Goal: Obtain resource: Obtain resource

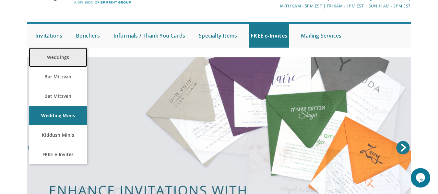
click at [59, 53] on link "Weddings" at bounding box center [58, 57] width 58 height 19
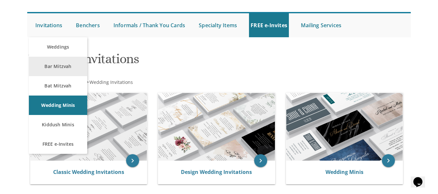
scroll to position [53, 0]
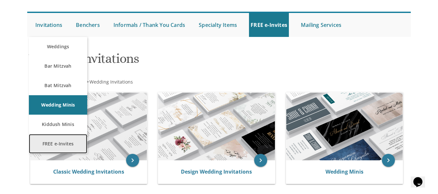
click at [56, 136] on link "FREE e-Invites" at bounding box center [58, 143] width 58 height 19
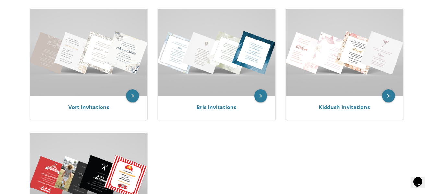
scroll to position [137, 0]
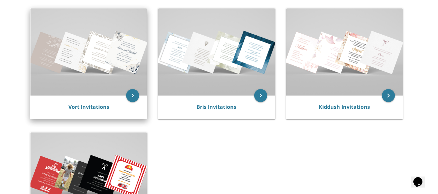
click at [105, 91] on img at bounding box center [88, 51] width 116 height 87
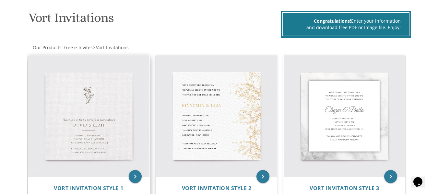
scroll to position [130, 0]
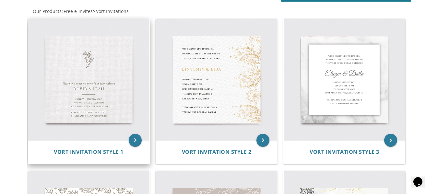
click at [104, 101] on img at bounding box center [88, 79] width 121 height 121
click at [136, 137] on icon "keyboard_arrow_right" at bounding box center [135, 140] width 13 height 13
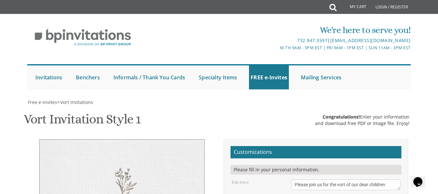
scroll to position [127, 0]
type textarea "Yosef & Batsheva"
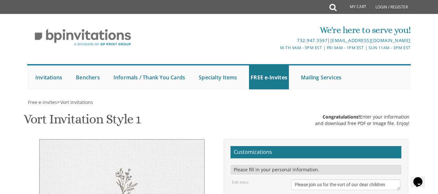
drag, startPoint x: 340, startPoint y: 110, endPoint x: 316, endPoint y: 111, distance: 24.6
drag, startPoint x: 283, startPoint y: 117, endPoint x: 350, endPoint y: 109, distance: 68.2
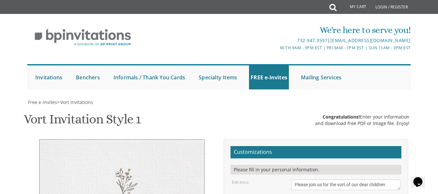
drag, startPoint x: 345, startPoint y: 117, endPoint x: 316, endPoint y: 119, distance: 28.9
drag, startPoint x: 327, startPoint y: 126, endPoint x: 295, endPoint y: 127, distance: 31.5
type textarea "Thursday, September 18th 7:00 pm • Estrai 1401 Cedar Row • Lakewood, NJ"
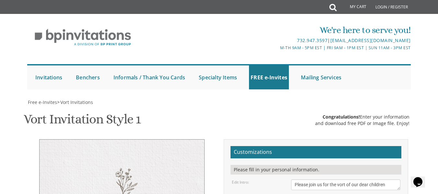
drag, startPoint x: 348, startPoint y: 140, endPoint x: 294, endPoint y: 144, distance: 54.6
drag, startPoint x: 351, startPoint y: 148, endPoint x: 293, endPoint y: 151, distance: 58.1
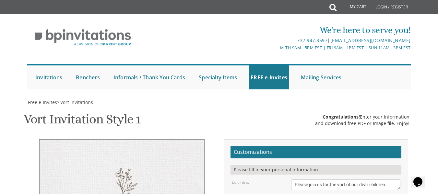
type textarea "Baruch and Leeba Braun Yitzchok and Goldie Schechter"
drag, startPoint x: 326, startPoint y: 96, endPoint x: 295, endPoint y: 94, distance: 30.8
type textarea "Thursday, September 18th 7:00 pm • Estrai 978 River Ave • Lakewood, NJ"
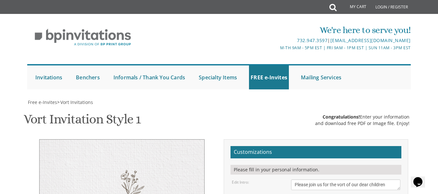
select select "40px"
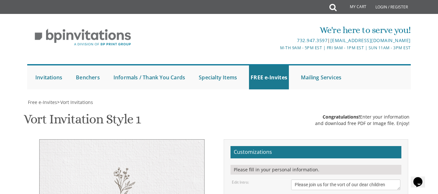
drag, startPoint x: 267, startPoint y: 15, endPoint x: 170, endPoint y: 180, distance: 191.4
click at [49, 99] on span "Free e-Invites" at bounding box center [42, 102] width 29 height 6
click at [50, 99] on span "Free e-Invites" at bounding box center [42, 102] width 29 height 6
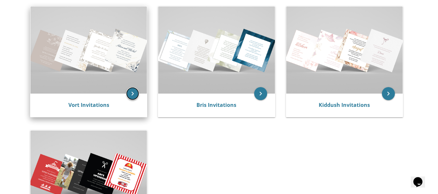
click at [133, 91] on icon "keyboard_arrow_right" at bounding box center [132, 93] width 13 height 13
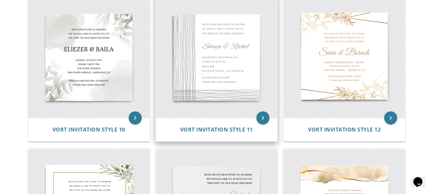
scroll to position [610, 0]
click at [270, 117] on img at bounding box center [216, 56] width 121 height 121
click at [264, 118] on icon "keyboard_arrow_right" at bounding box center [262, 117] width 13 height 13
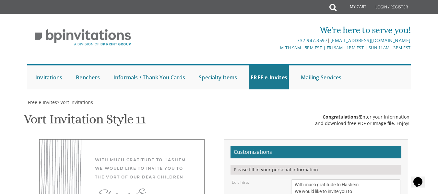
scroll to position [136, 0]
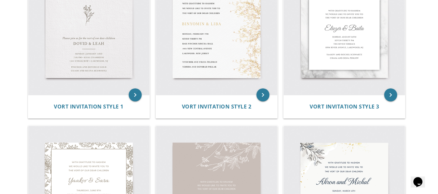
scroll to position [175, 0]
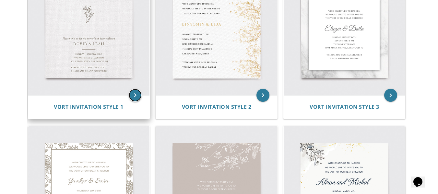
click at [132, 97] on icon "keyboard_arrow_right" at bounding box center [135, 95] width 13 height 13
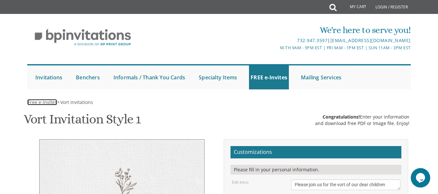
click at [33, 102] on span "Free e-Invites" at bounding box center [42, 102] width 29 height 6
click at [36, 101] on span "Free e-Invites" at bounding box center [42, 102] width 29 height 6
